Goal: Task Accomplishment & Management: Manage account settings

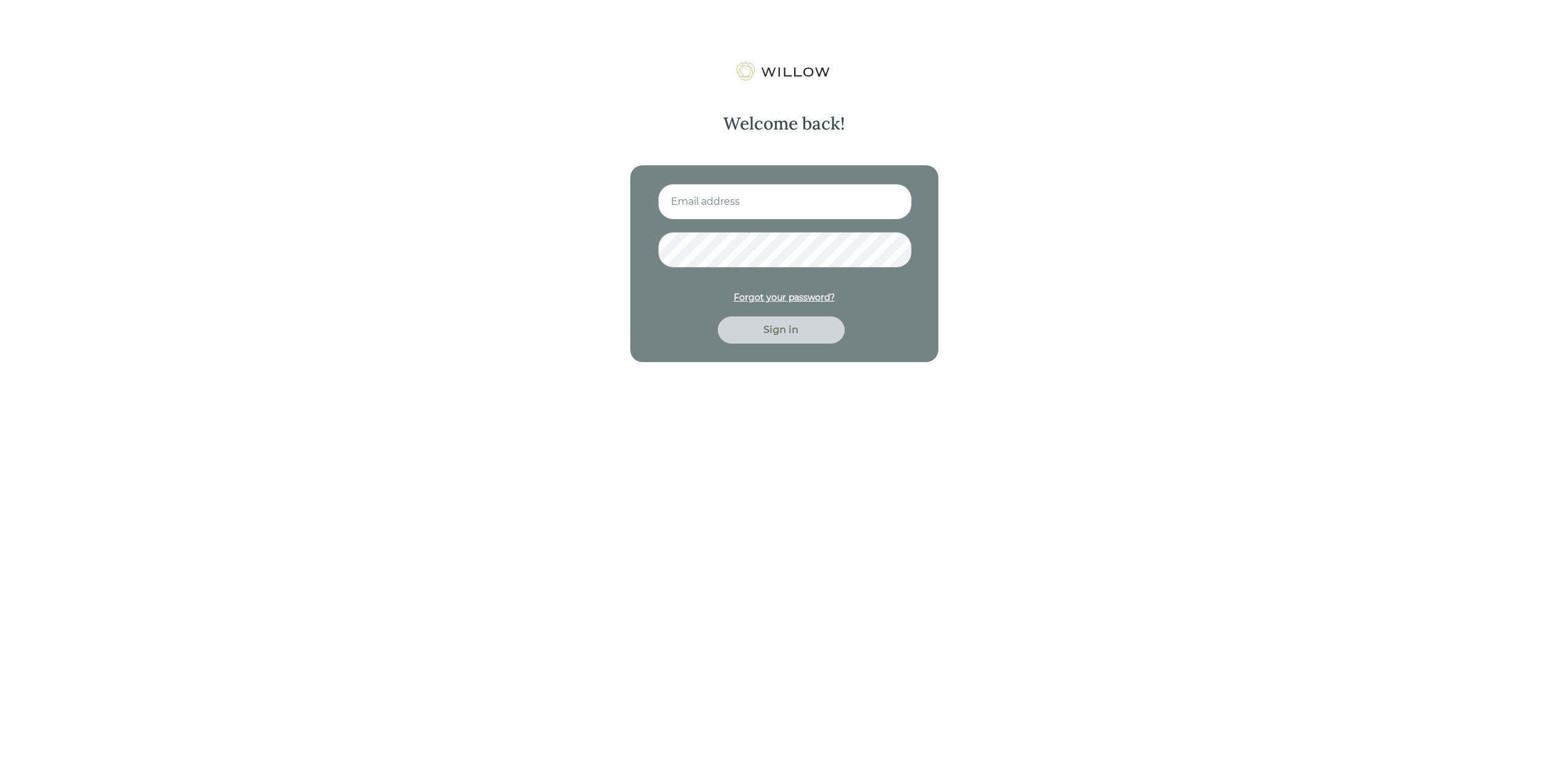
type input "[EMAIL_ADDRESS][DOMAIN_NAME]"
click at [779, 332] on div "Sign in" at bounding box center [781, 330] width 98 height 15
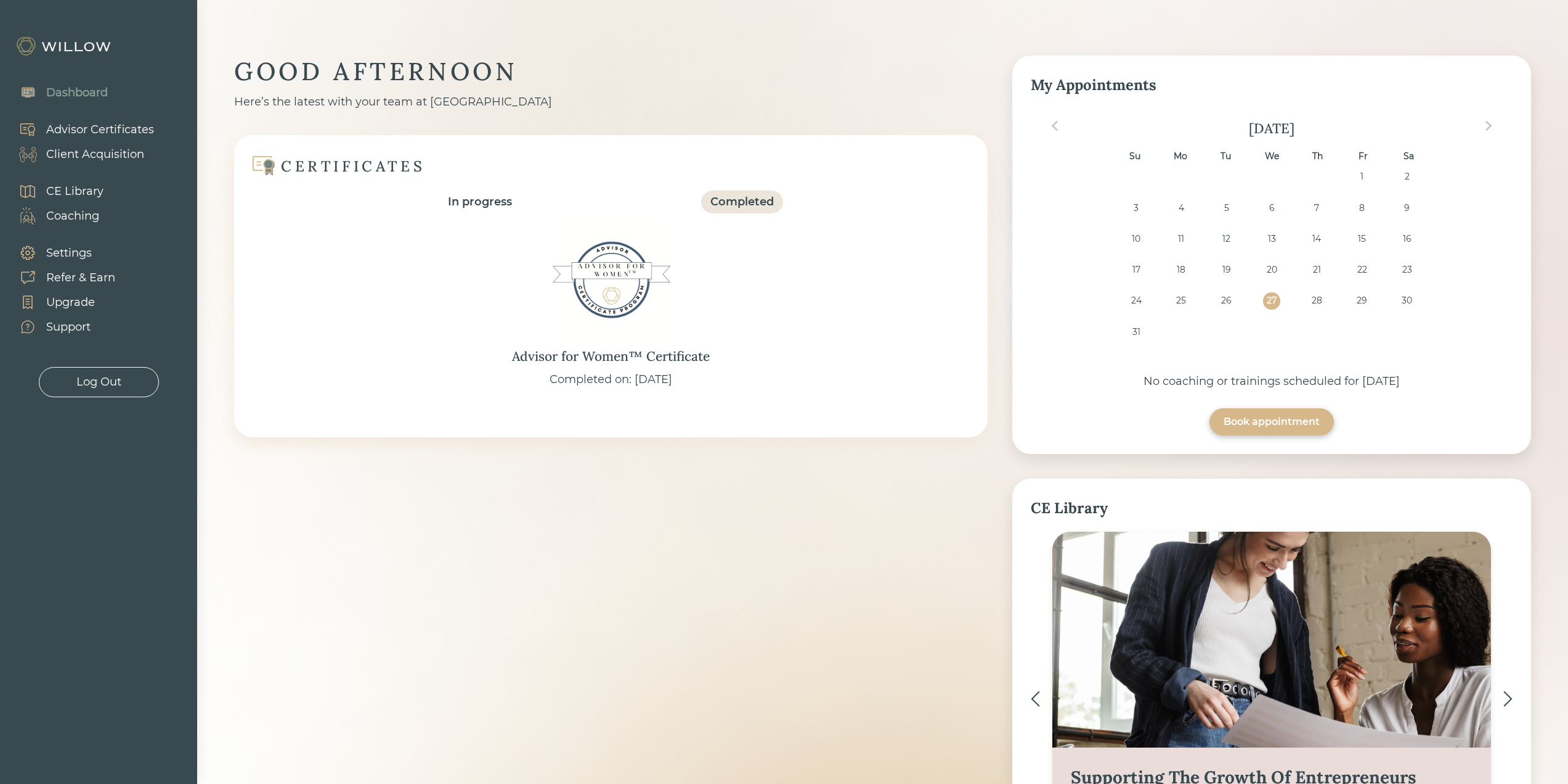
click at [123, 154] on div "Client Acquisition" at bounding box center [95, 154] width 98 height 17
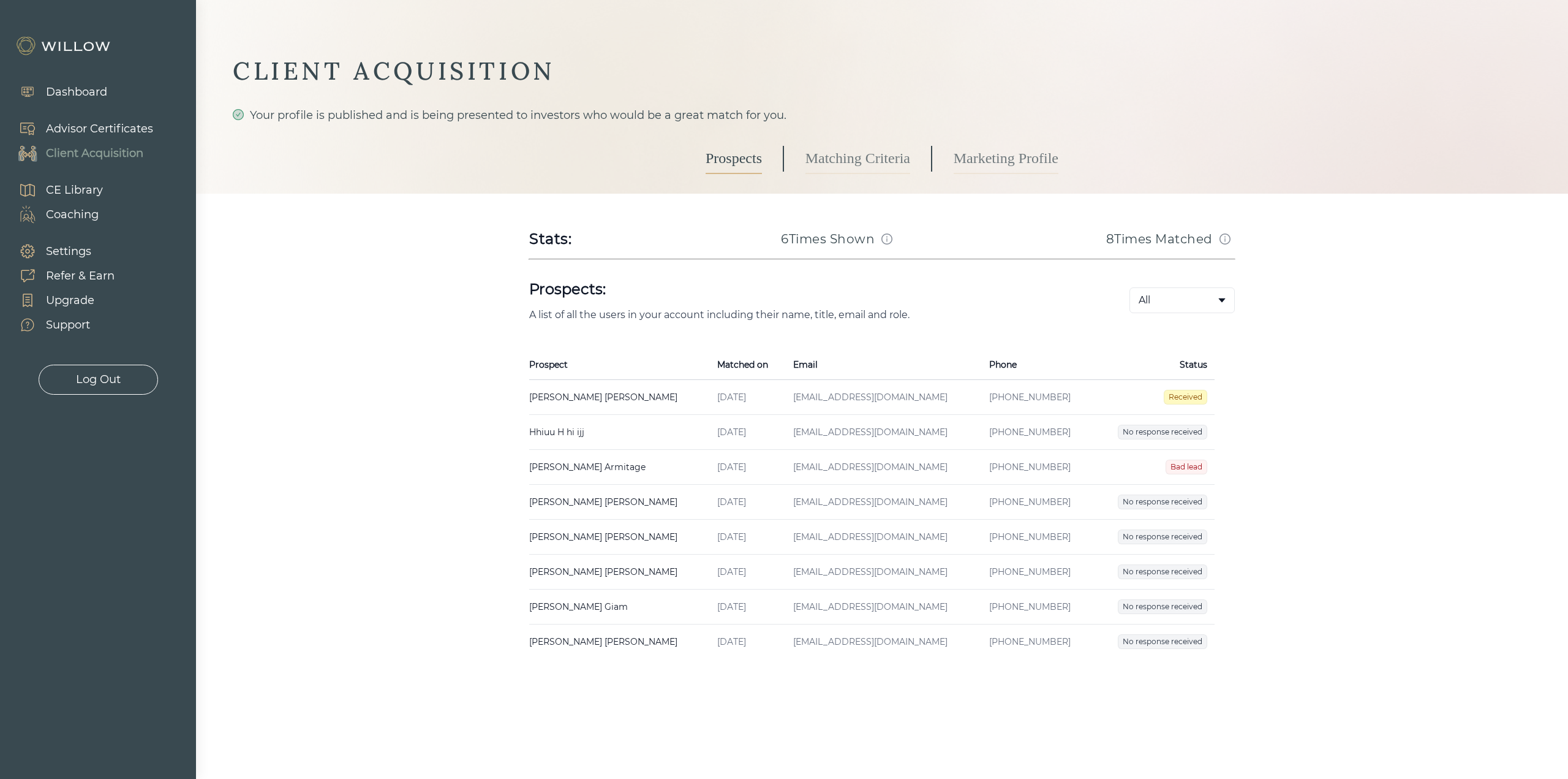
click at [96, 378] on div "Log Out" at bounding box center [99, 380] width 45 height 17
